Goal: Check status: Check status

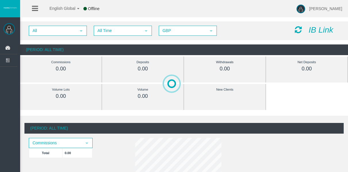
click at [110, 27] on span "All Time" at bounding box center [117, 30] width 47 height 9
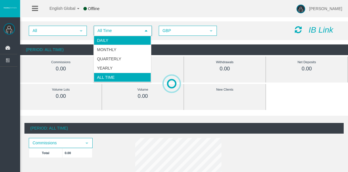
click at [111, 38] on li "Daily" at bounding box center [122, 40] width 57 height 9
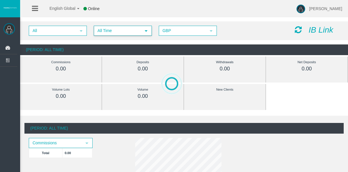
click at [99, 27] on span "All Time" at bounding box center [117, 30] width 47 height 9
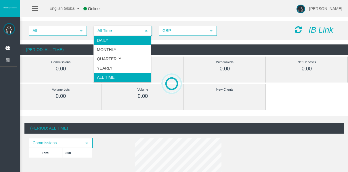
click at [103, 36] on li "Daily" at bounding box center [122, 40] width 57 height 9
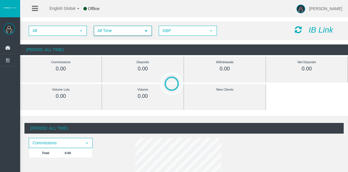
click at [111, 28] on span "All Time" at bounding box center [117, 30] width 47 height 9
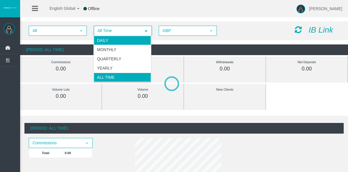
click at [111, 38] on li "Daily" at bounding box center [122, 40] width 57 height 9
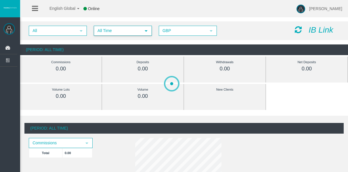
click at [122, 29] on span "All Time" at bounding box center [117, 30] width 47 height 9
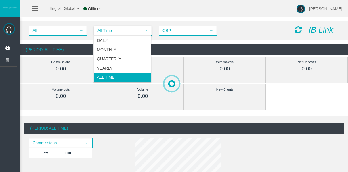
click at [122, 18] on div "All select All Time select 5 GBP select GBP IB Link (Period: All Time) Commissi…" at bounding box center [184, 33] width 328 height 39
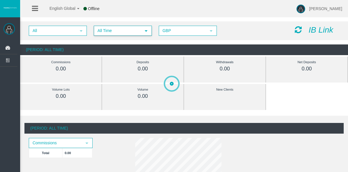
click at [121, 29] on span "All Time" at bounding box center [117, 30] width 47 height 9
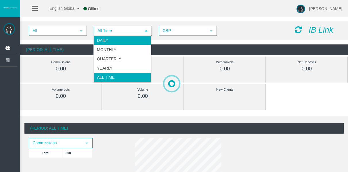
click at [116, 38] on li "Daily" at bounding box center [122, 40] width 57 height 9
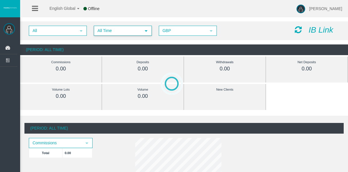
click at [140, 29] on span "All Time" at bounding box center [117, 30] width 47 height 9
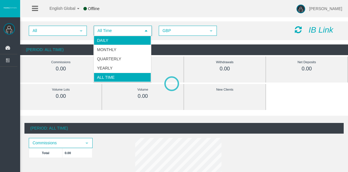
click at [130, 43] on li "Daily" at bounding box center [122, 40] width 57 height 9
